Goal: Information Seeking & Learning: Learn about a topic

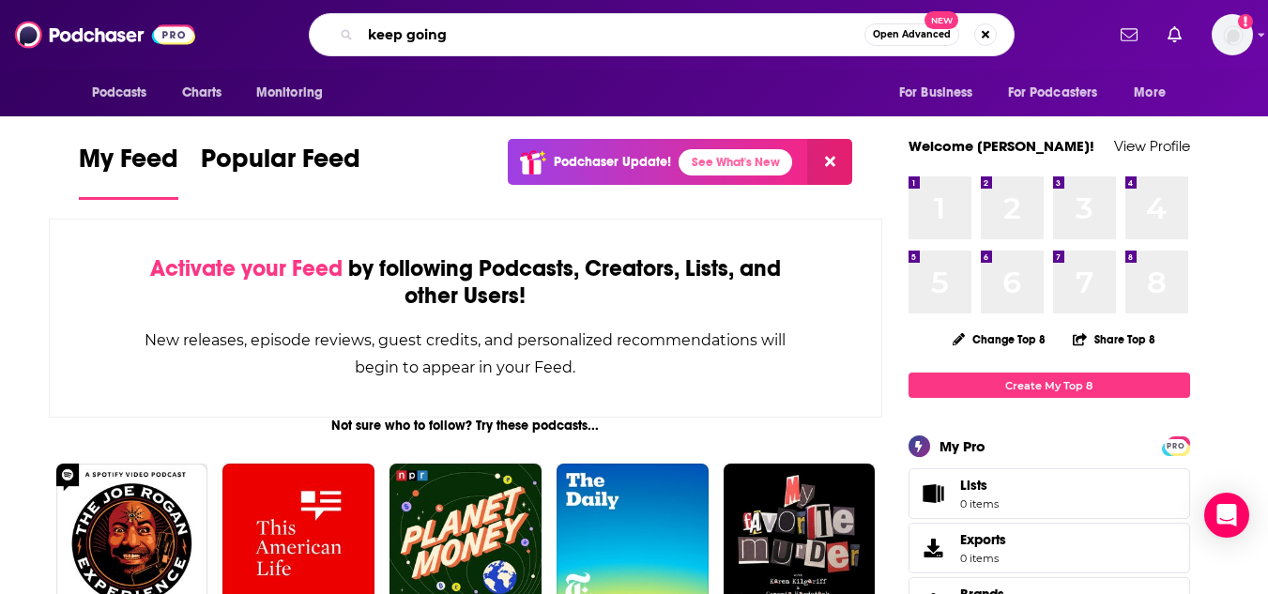
click at [529, 48] on input "keep going" at bounding box center [612, 35] width 504 height 30
paste input "A Guide to Unlocking Success"
type input "keep going A Guide to Unlocking Success"
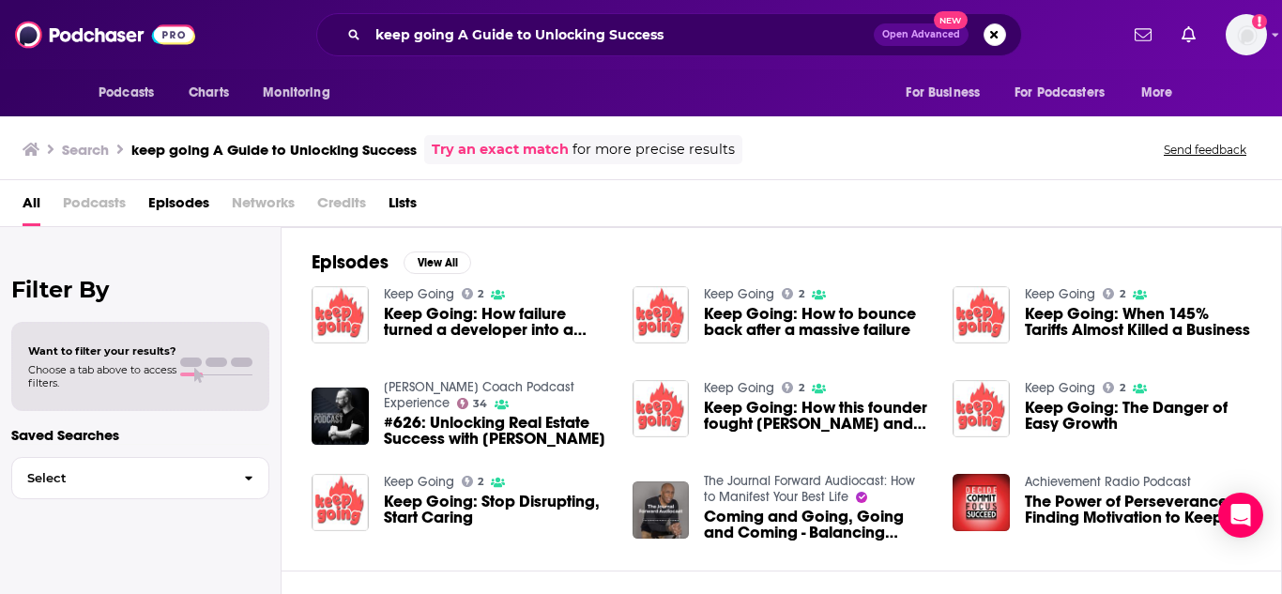
click at [417, 286] on link "Keep Going" at bounding box center [419, 294] width 70 height 16
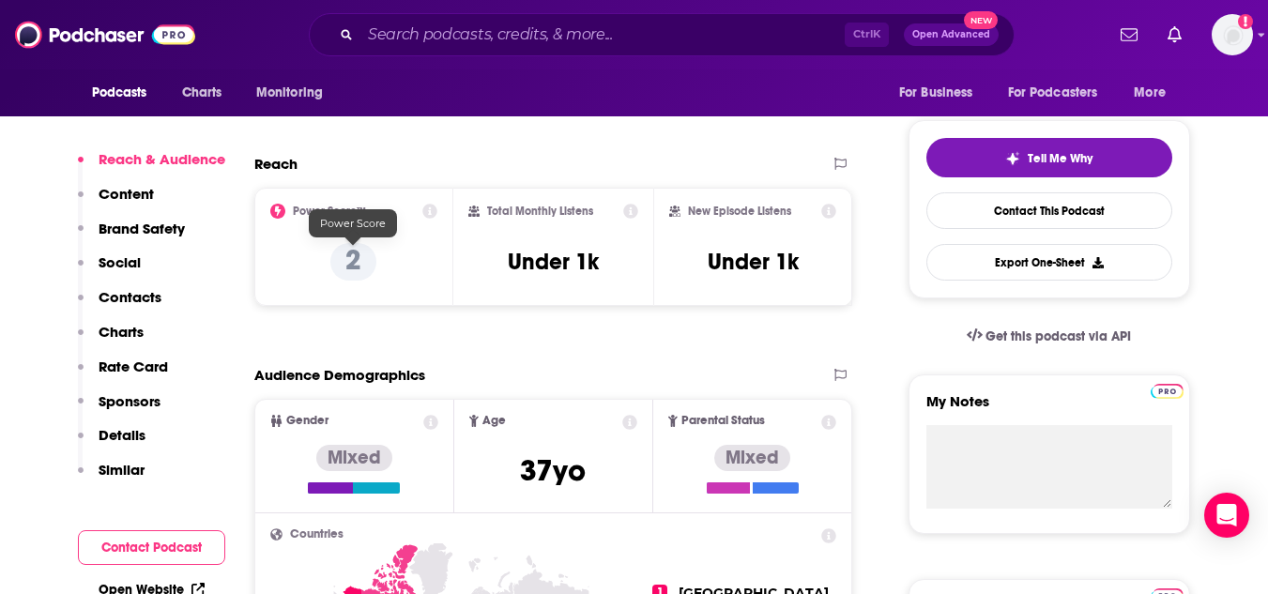
scroll to position [375, 0]
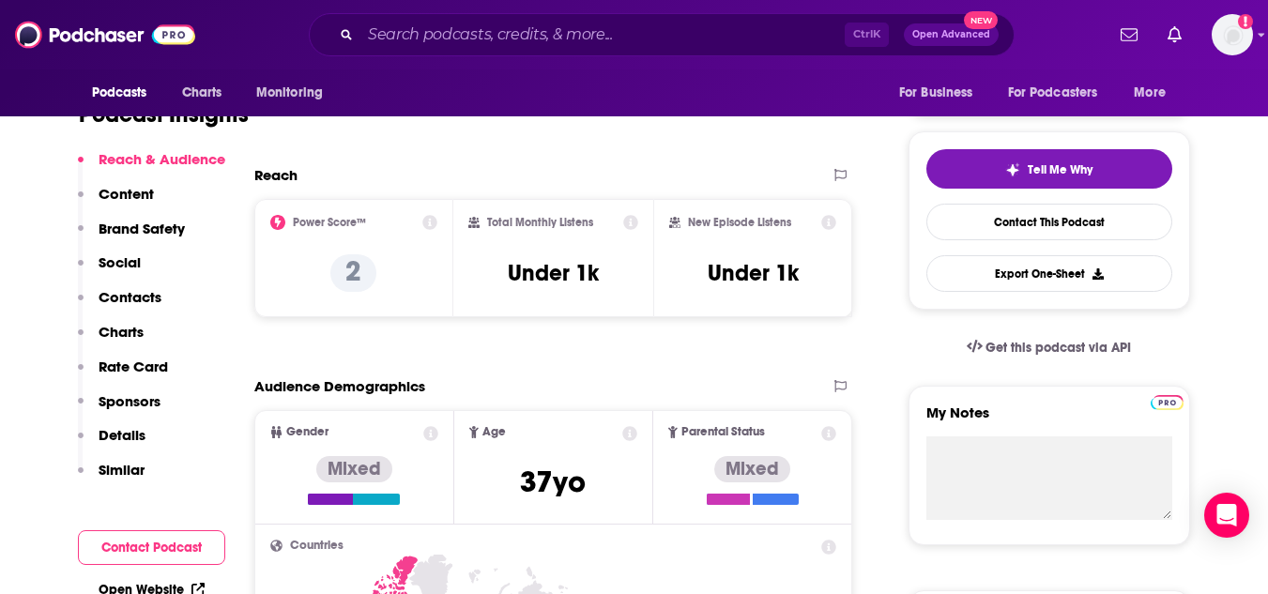
click at [427, 223] on icon at bounding box center [429, 222] width 15 height 15
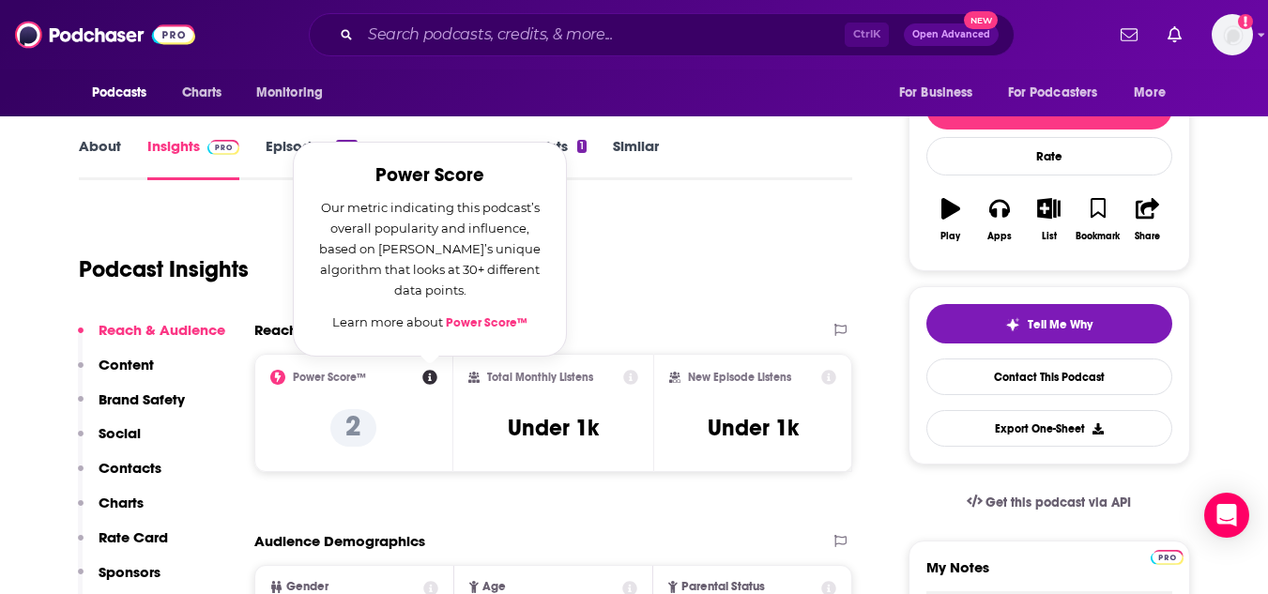
scroll to position [188, 0]
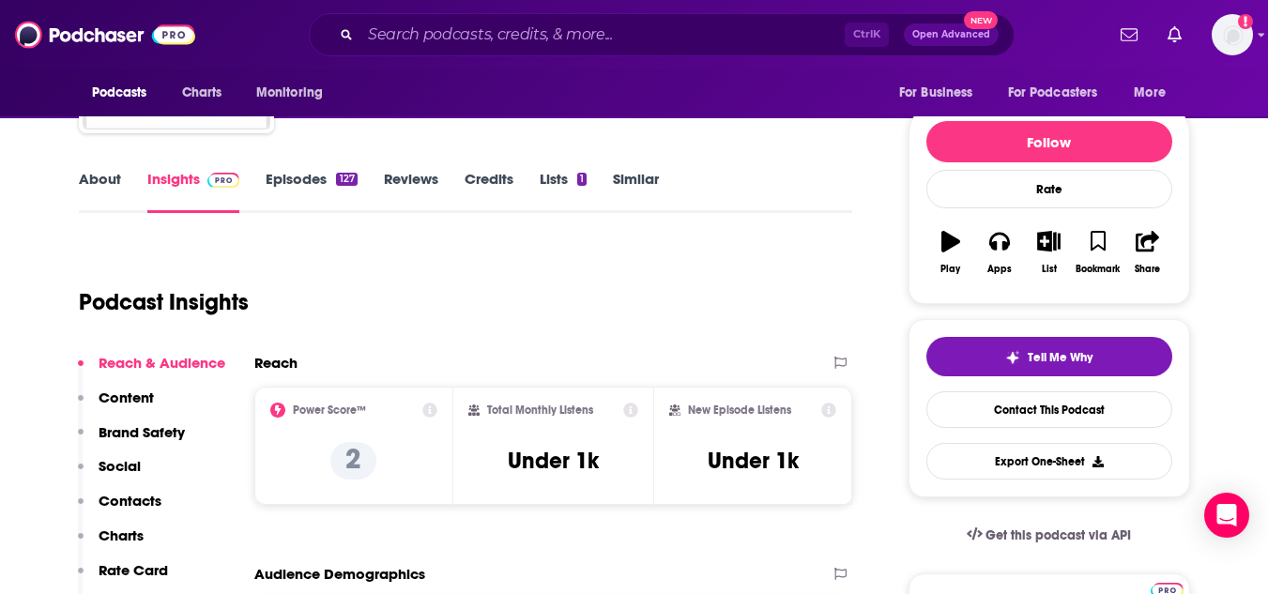
click at [616, 321] on div "Podcast Insights" at bounding box center [458, 291] width 759 height 96
click at [96, 197] on link "About" at bounding box center [100, 191] width 42 height 43
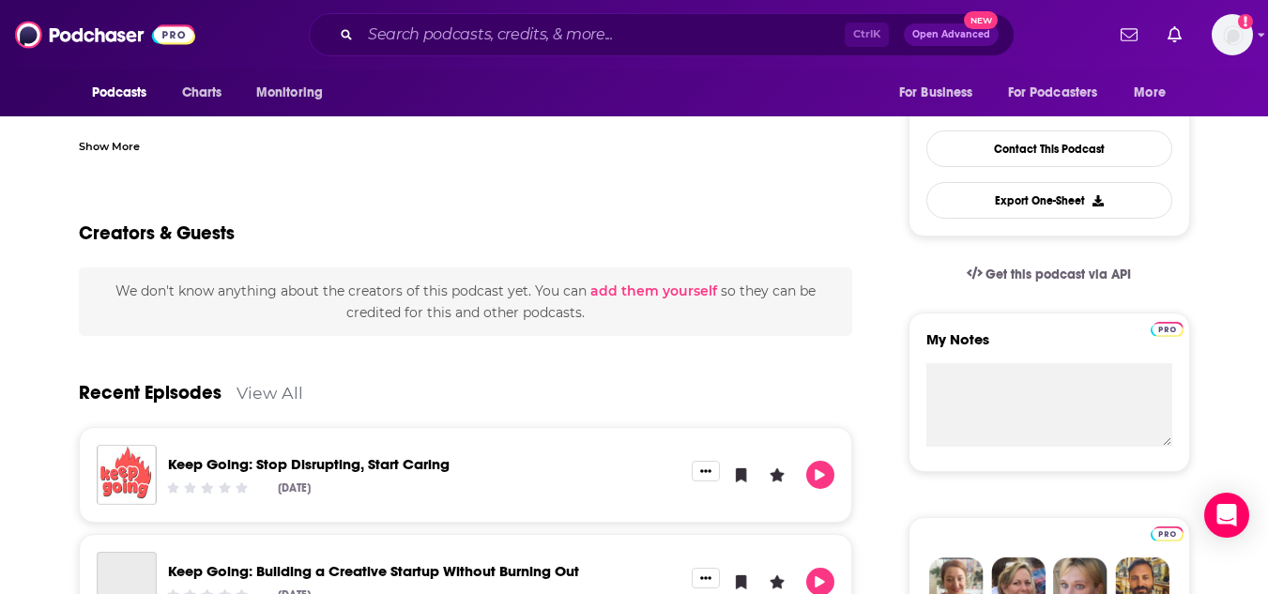
scroll to position [563, 0]
